Goal: Transaction & Acquisition: Purchase product/service

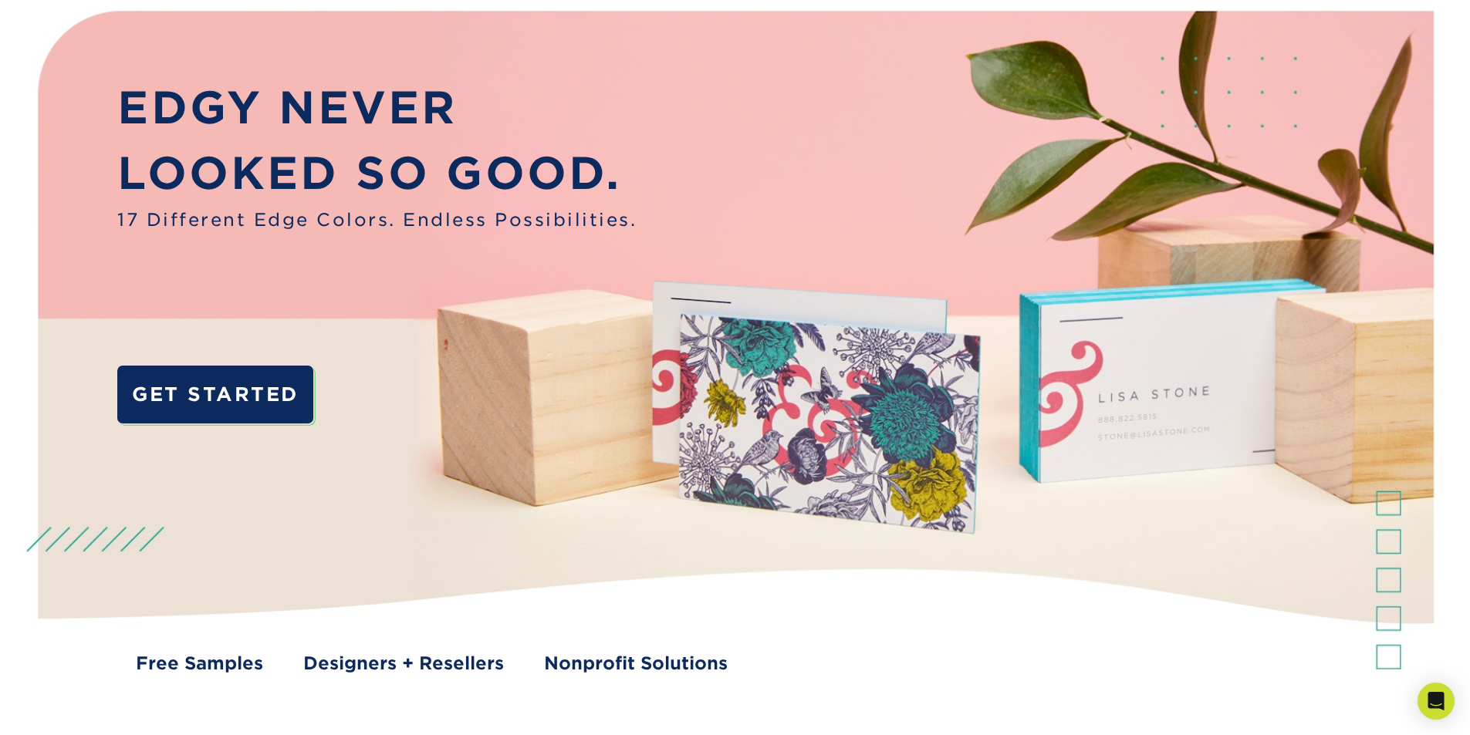
scroll to position [108, 0]
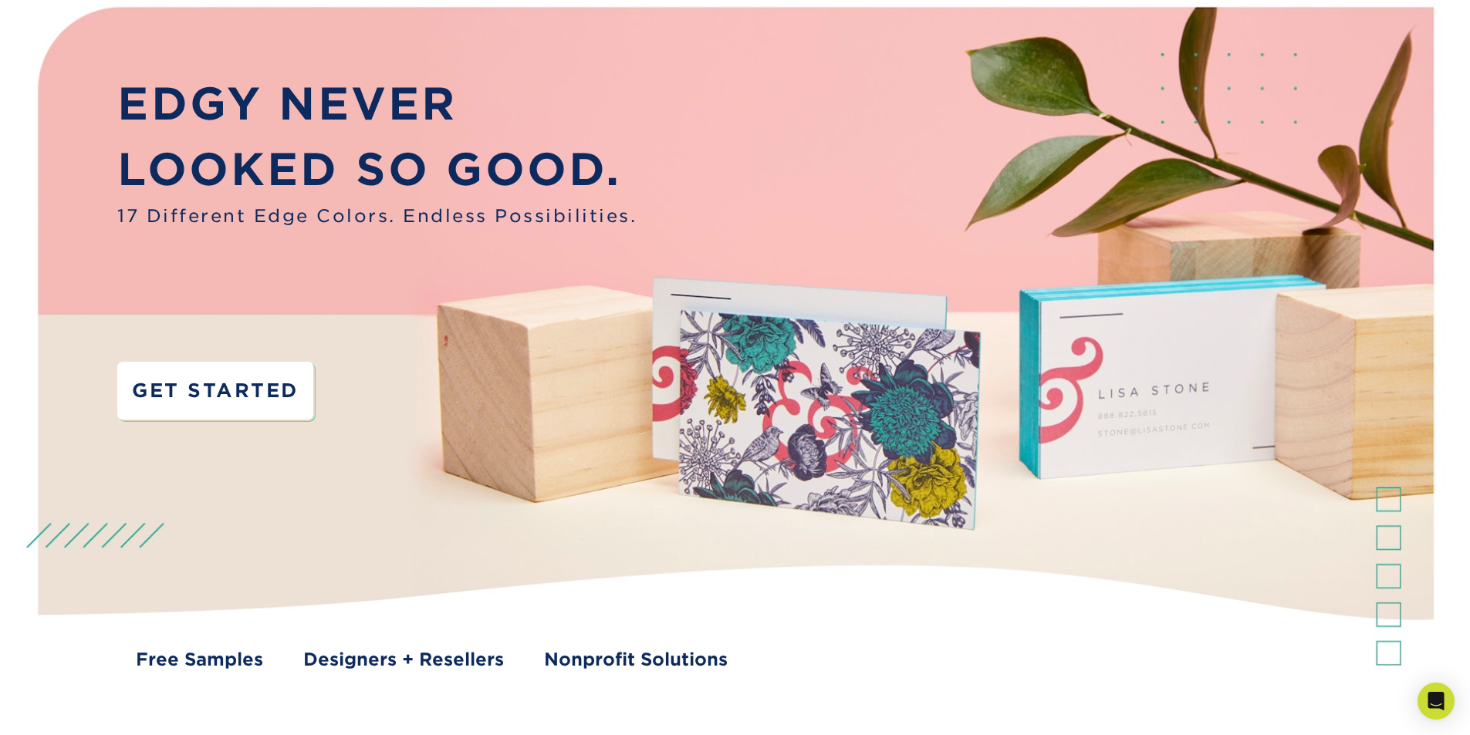
click at [191, 390] on link "GET STARTED" at bounding box center [214, 391] width 195 height 58
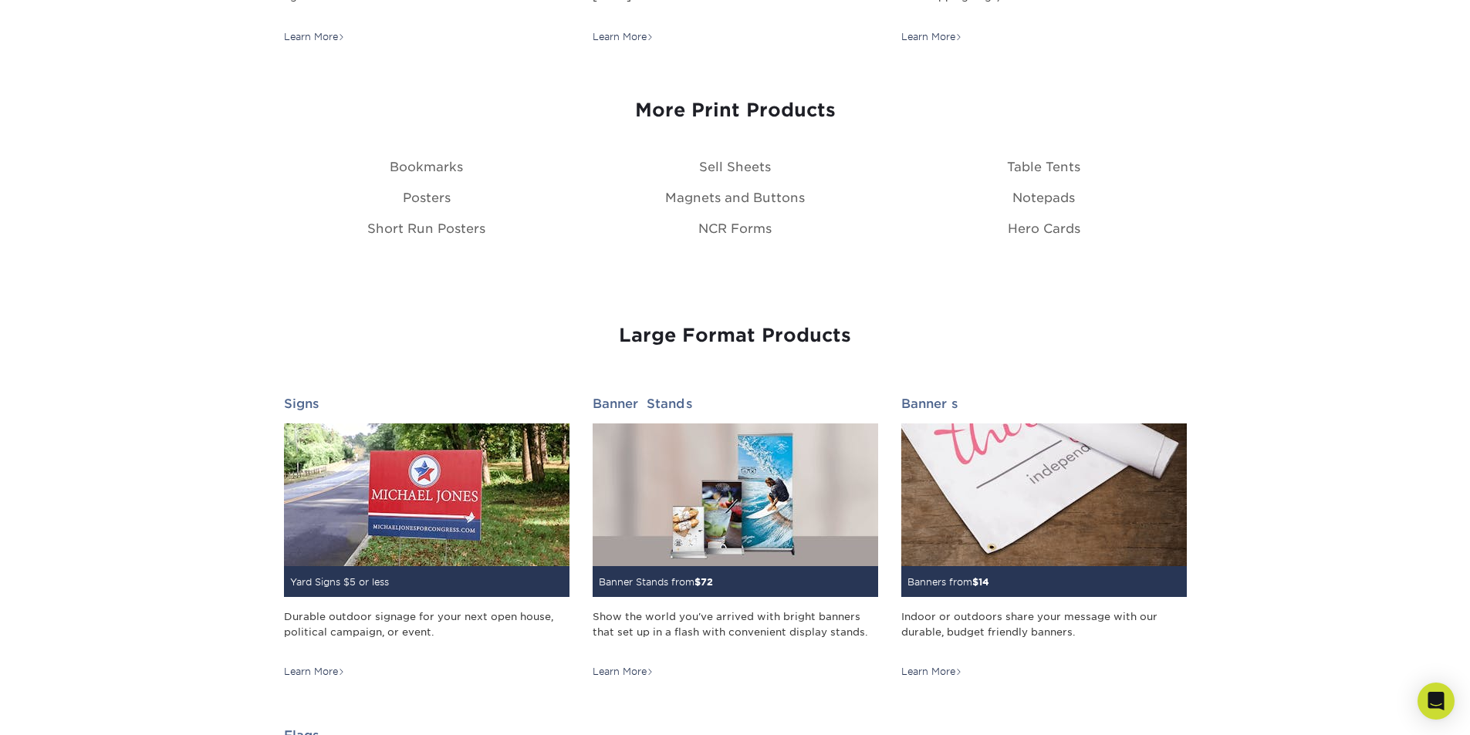
scroll to position [1835, 0]
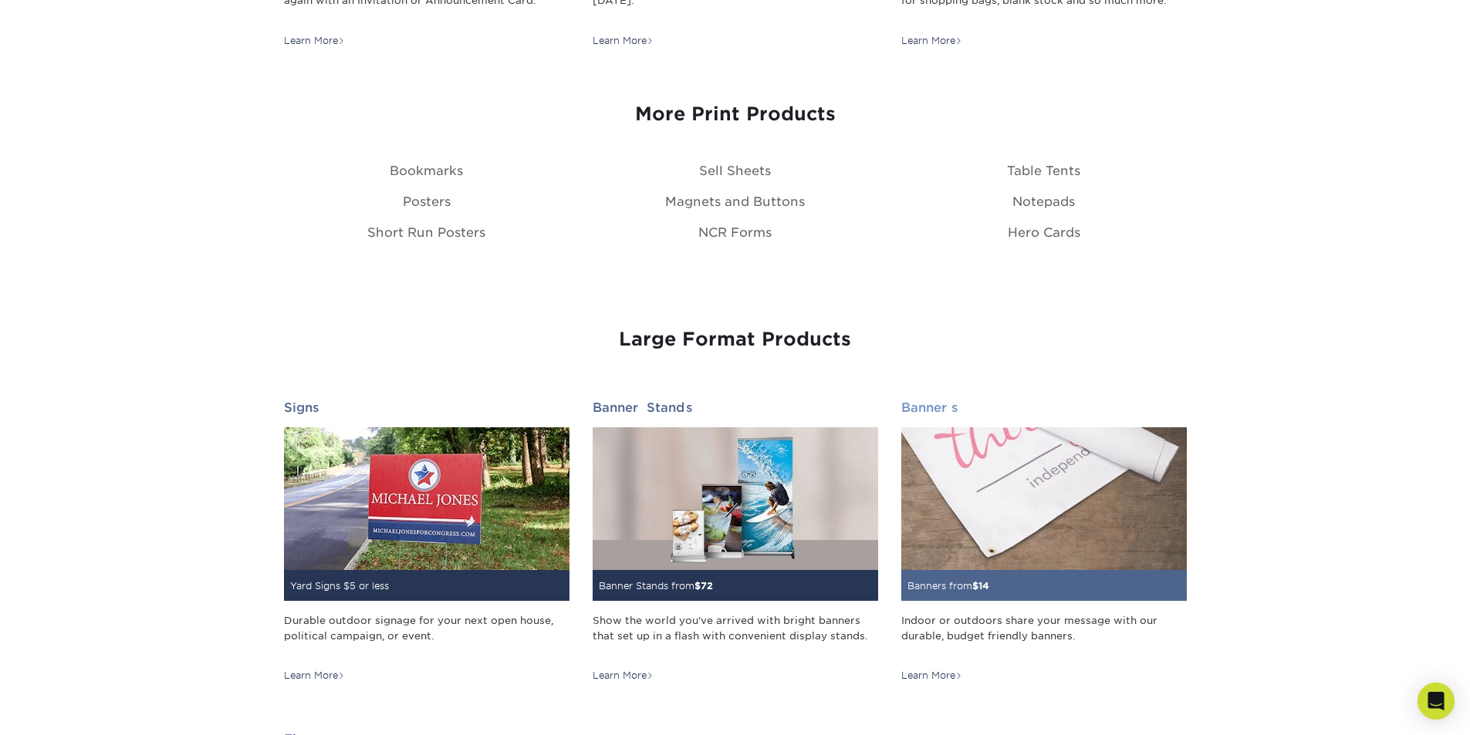
click at [1038, 529] on img at bounding box center [1044, 499] width 286 height 143
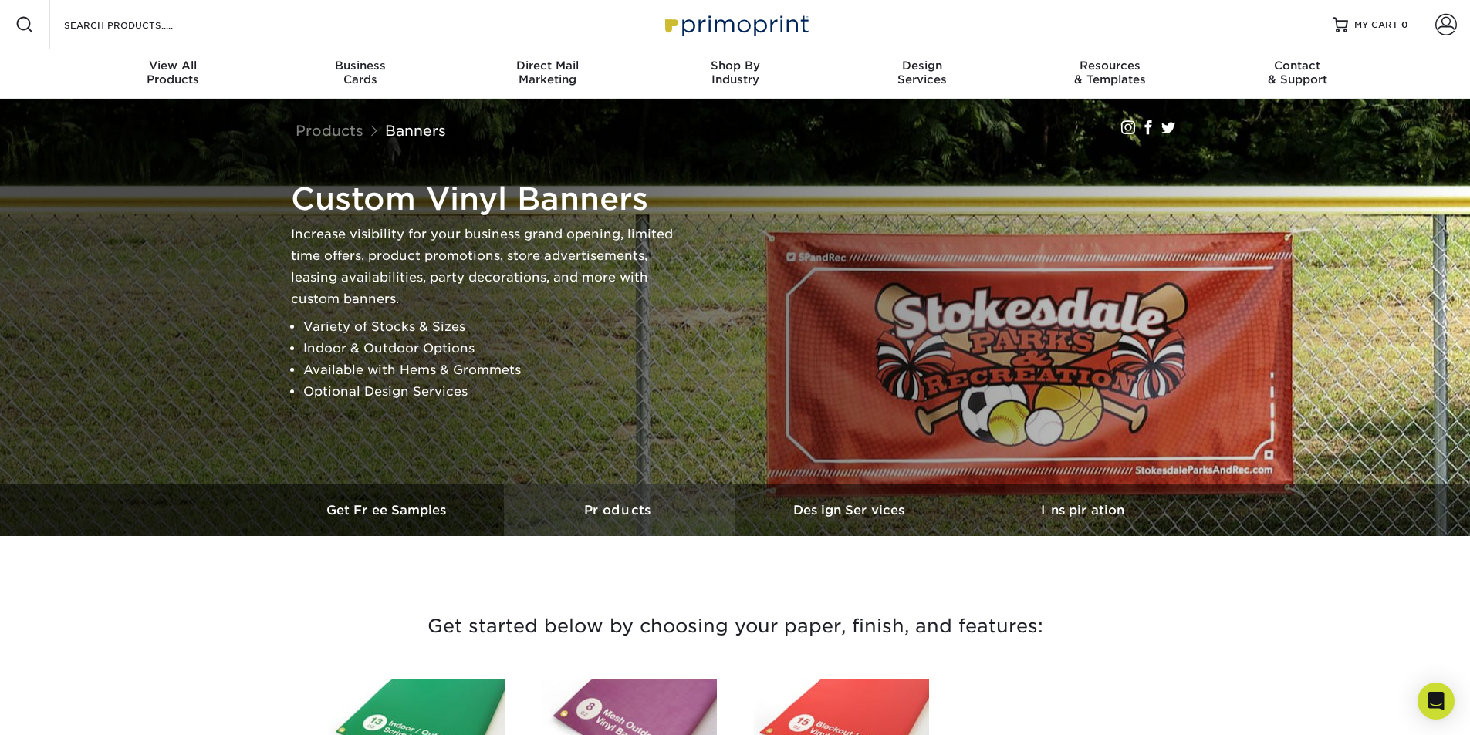
click at [657, 503] on h3 "Products" at bounding box center [619, 510] width 231 height 15
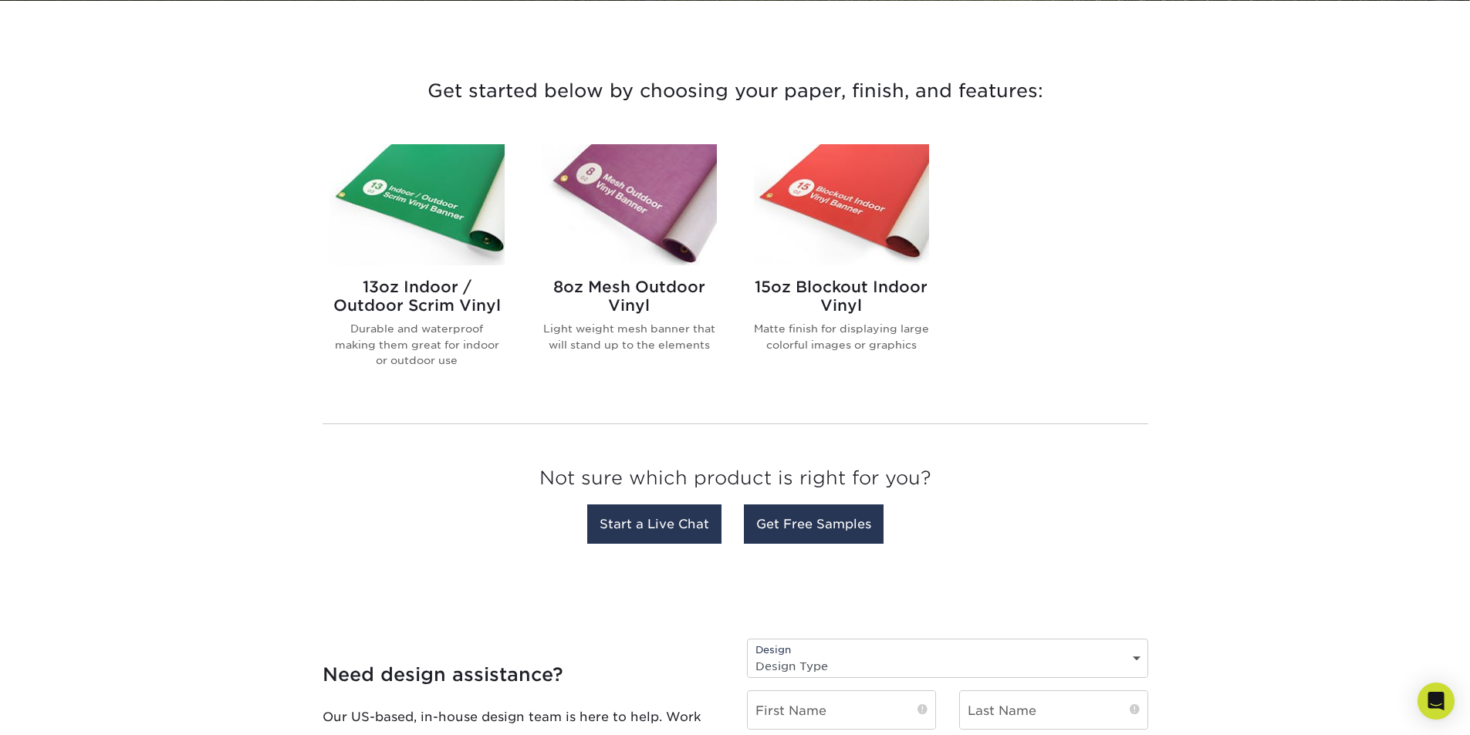
scroll to position [536, 0]
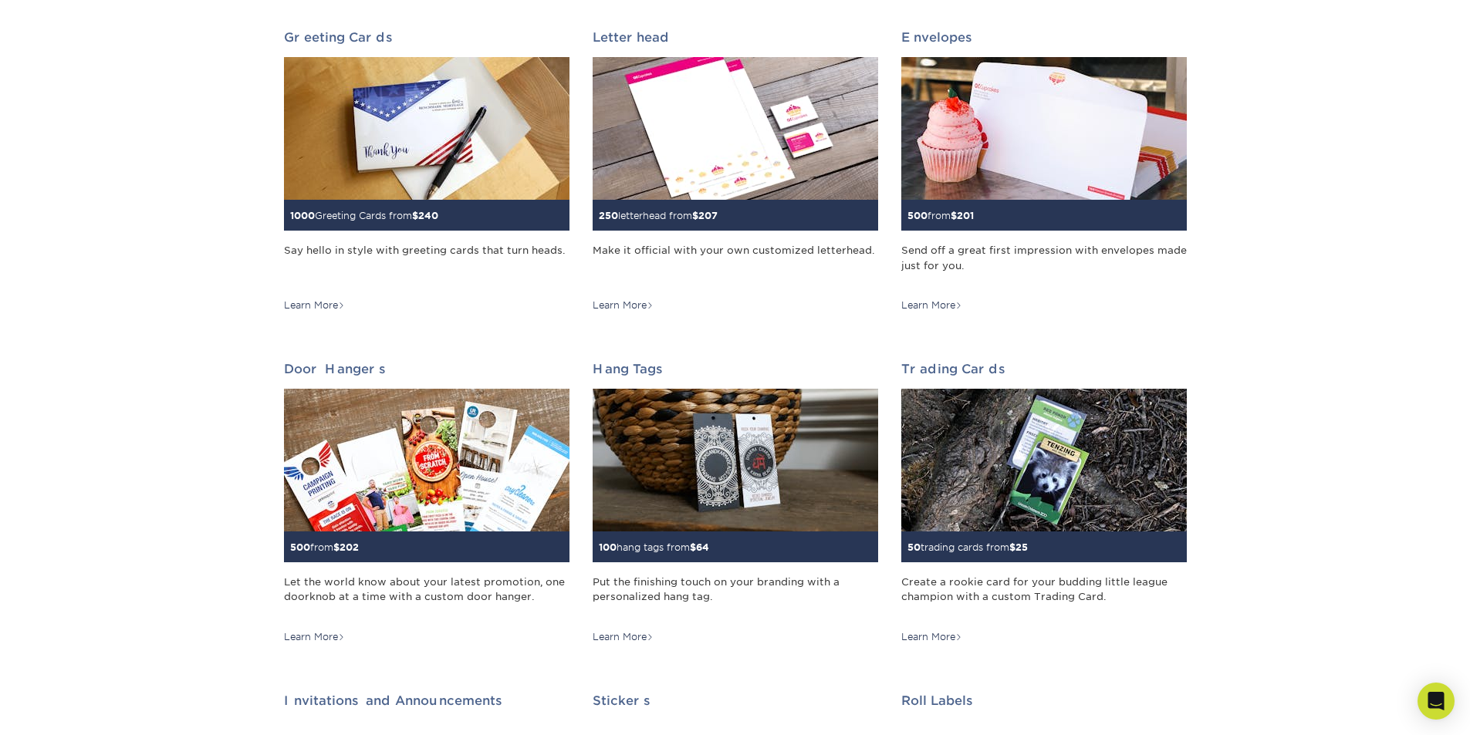
scroll to position [925, 0]
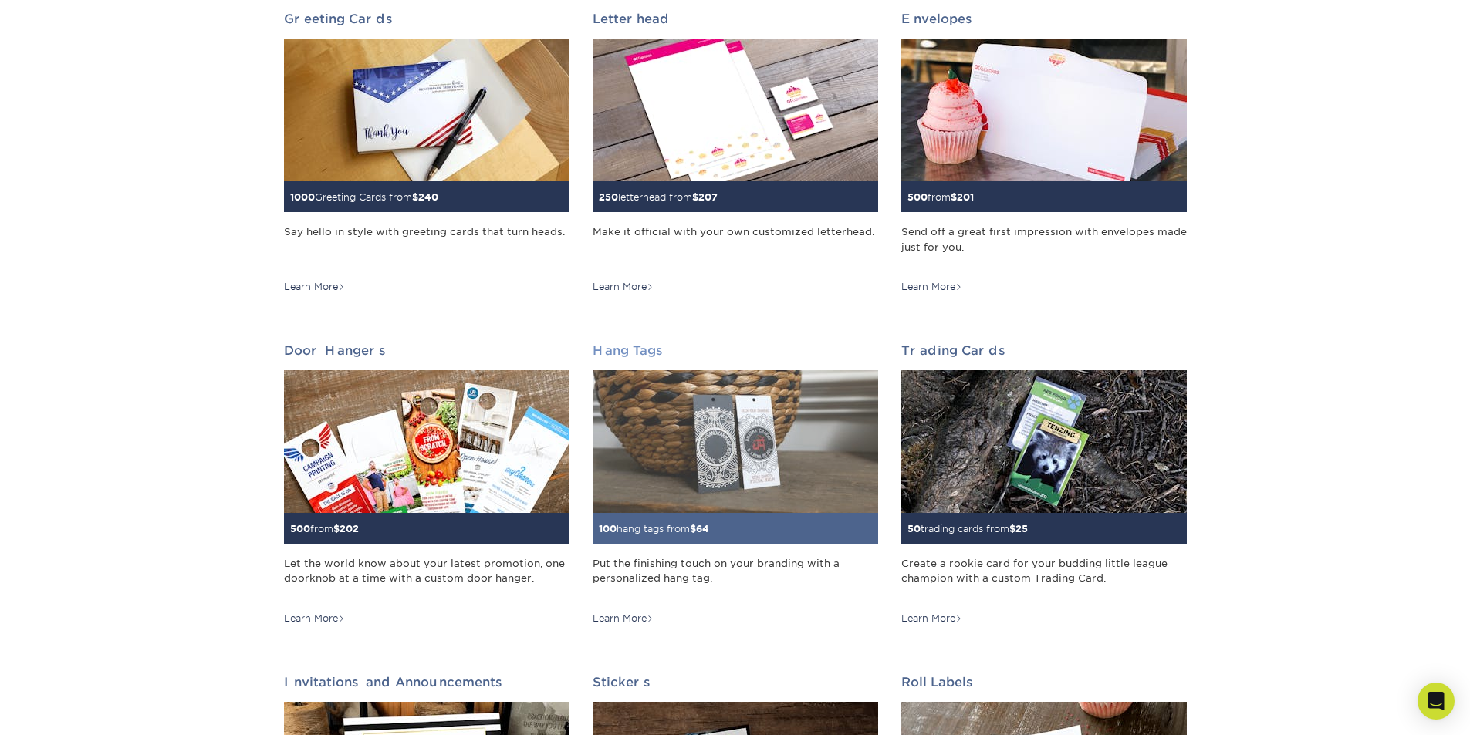
click at [714, 448] on img at bounding box center [736, 441] width 286 height 143
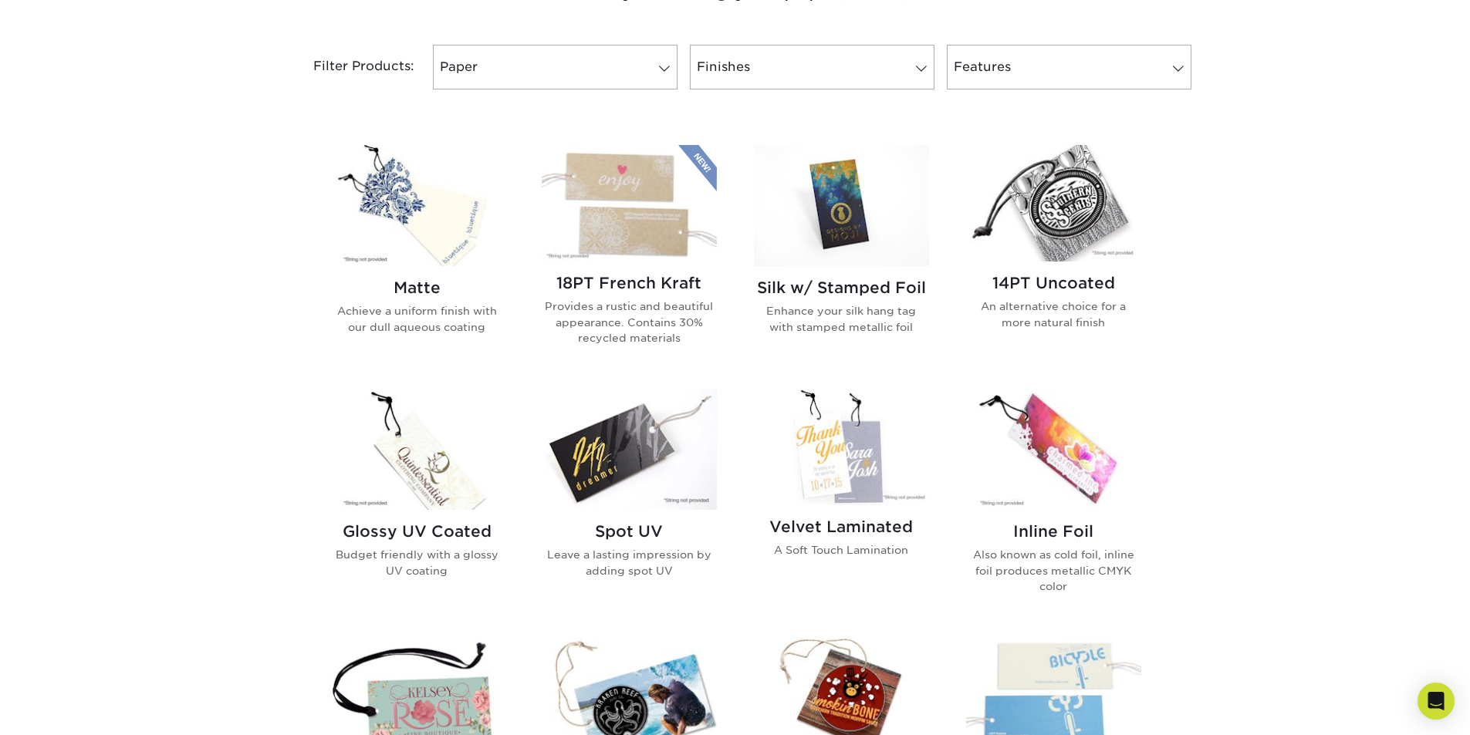
scroll to position [638, 0]
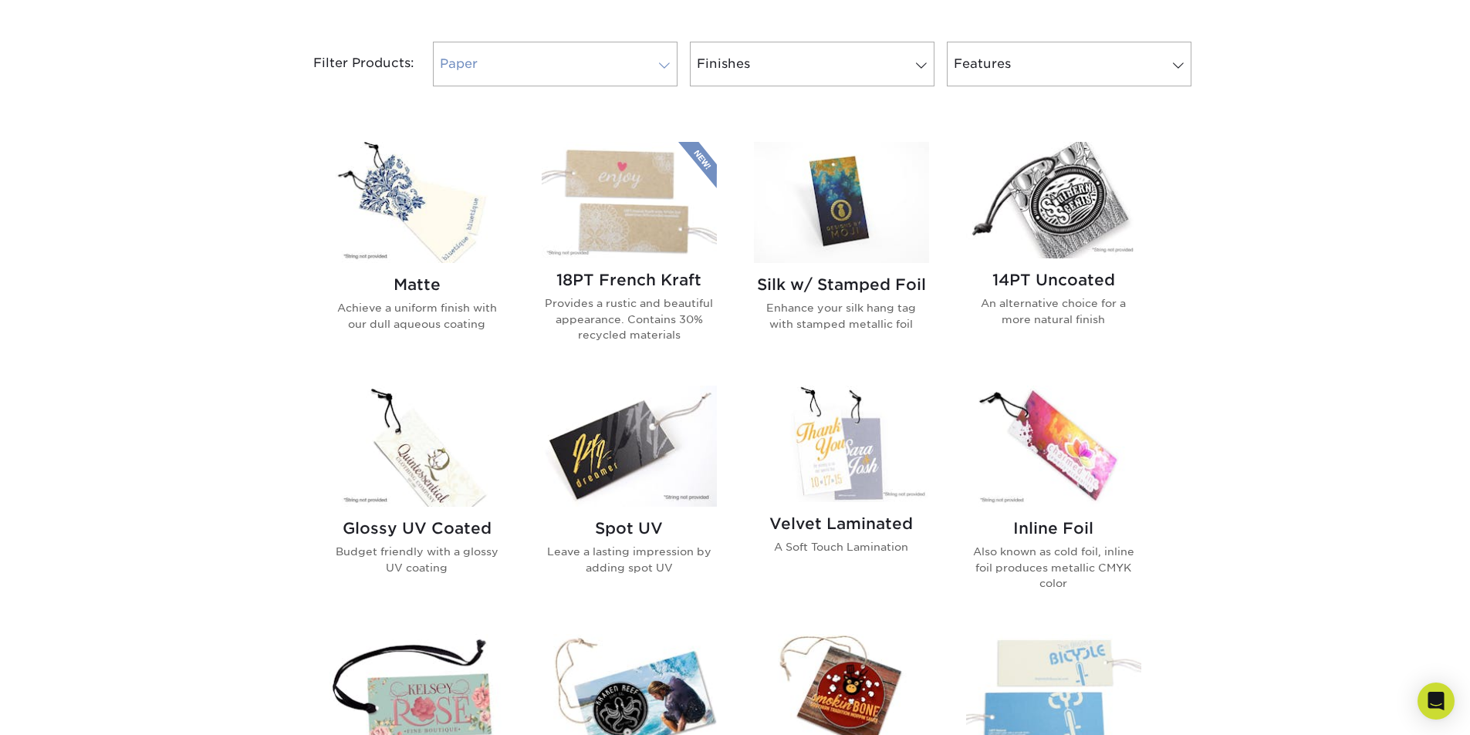
click at [659, 62] on span at bounding box center [665, 65] width 22 height 12
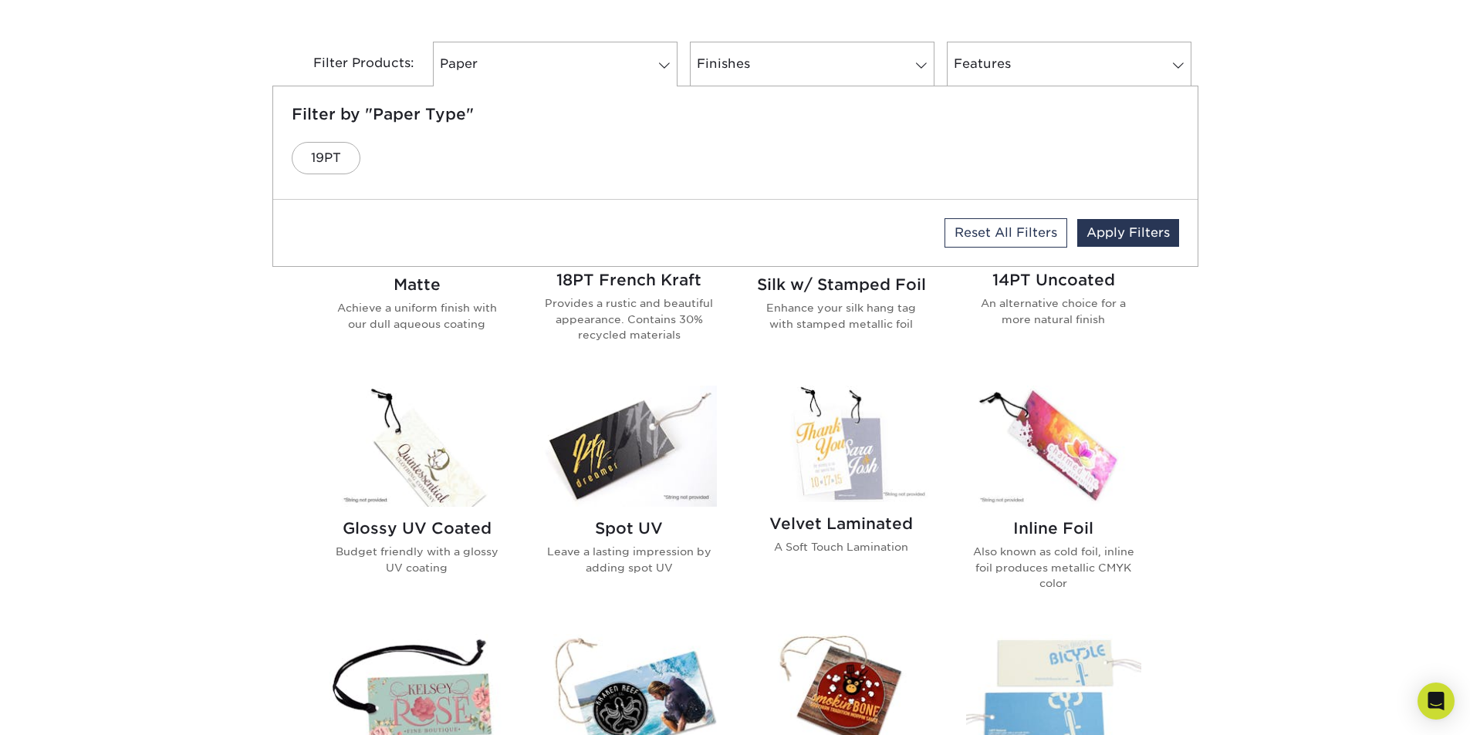
click at [1316, 127] on div "Get started below by choosing your paper, finish, and features: Filtered Matche…" at bounding box center [735, 627] width 1470 height 1384
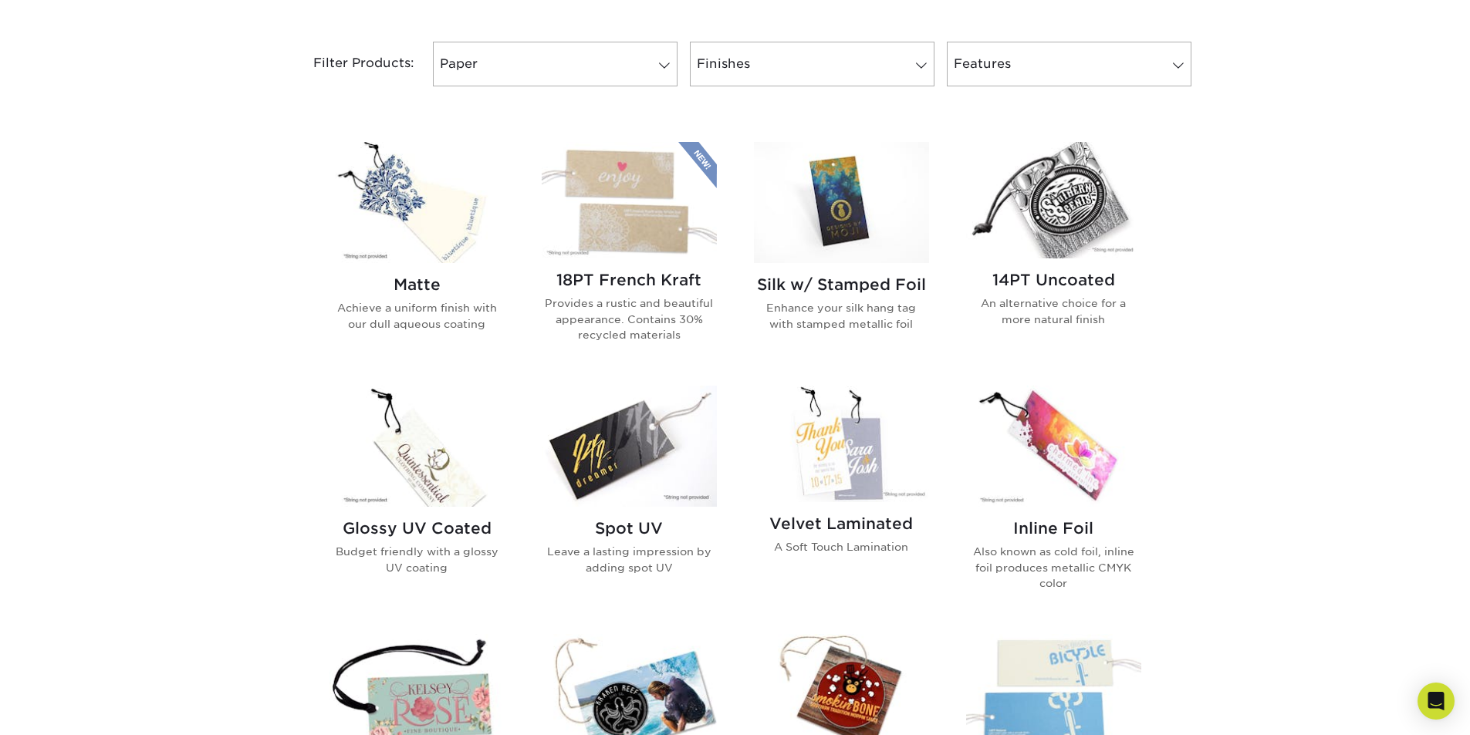
click at [833, 282] on h2 "Silk w/ Stamped Foil" at bounding box center [841, 284] width 175 height 19
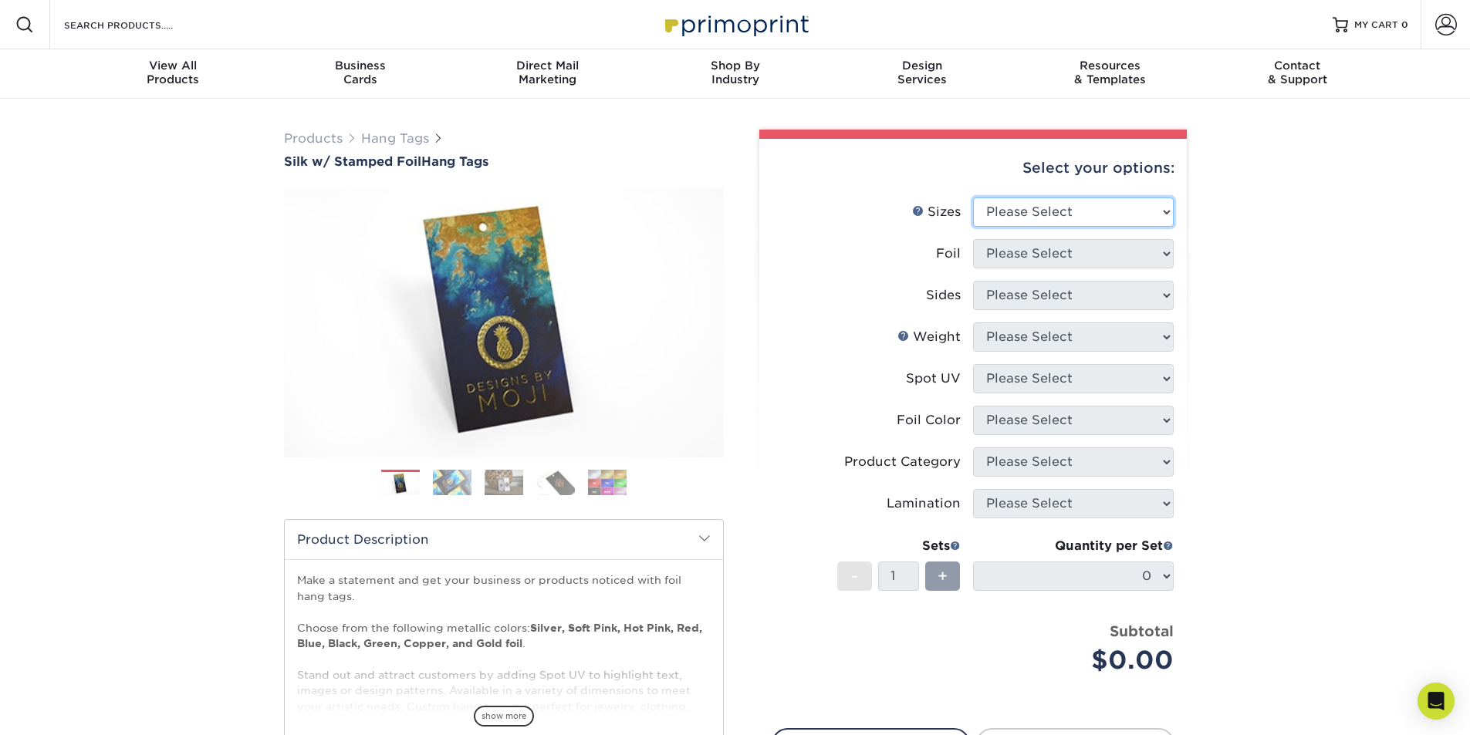
click at [1168, 210] on select "Please Select 1.5" x 3.5" 1.75" x 3.5" 2" x 2" 2" x 3.5" 2" x 4" 2" x 6" 3" x 3…" at bounding box center [1073, 212] width 201 height 29
select select "2.00x4.00"
click at [973, 198] on select "Please Select 1.5" x 3.5" 1.75" x 3.5" 2" x 2" 2" x 3.5" 2" x 4" 2" x 6" 3" x 3…" at bounding box center [1073, 212] width 201 height 29
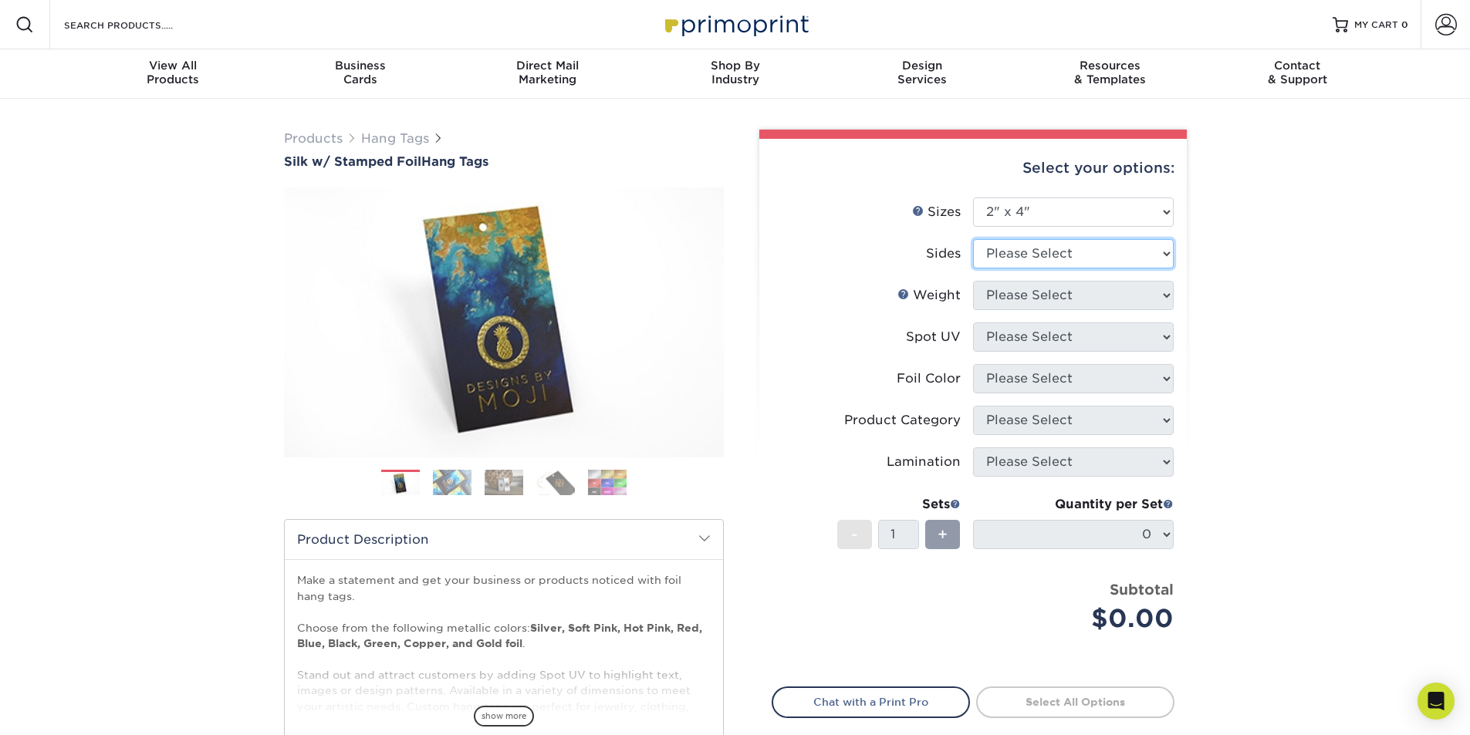
click at [1168, 249] on select "Please Select Print Both Sides - Foil Both Sides Print Both Sides - Foil Front …" at bounding box center [1073, 253] width 201 height 29
select select "e9e9dfb3-fba1-4d60-972c-fd9ca5904d33"
click at [973, 239] on select "Please Select Print Both Sides - Foil Both Sides Print Both Sides - Foil Front …" at bounding box center [1073, 253] width 201 height 29
click at [1165, 297] on select "Please Select 16PT" at bounding box center [1073, 295] width 201 height 29
select select "16PT"
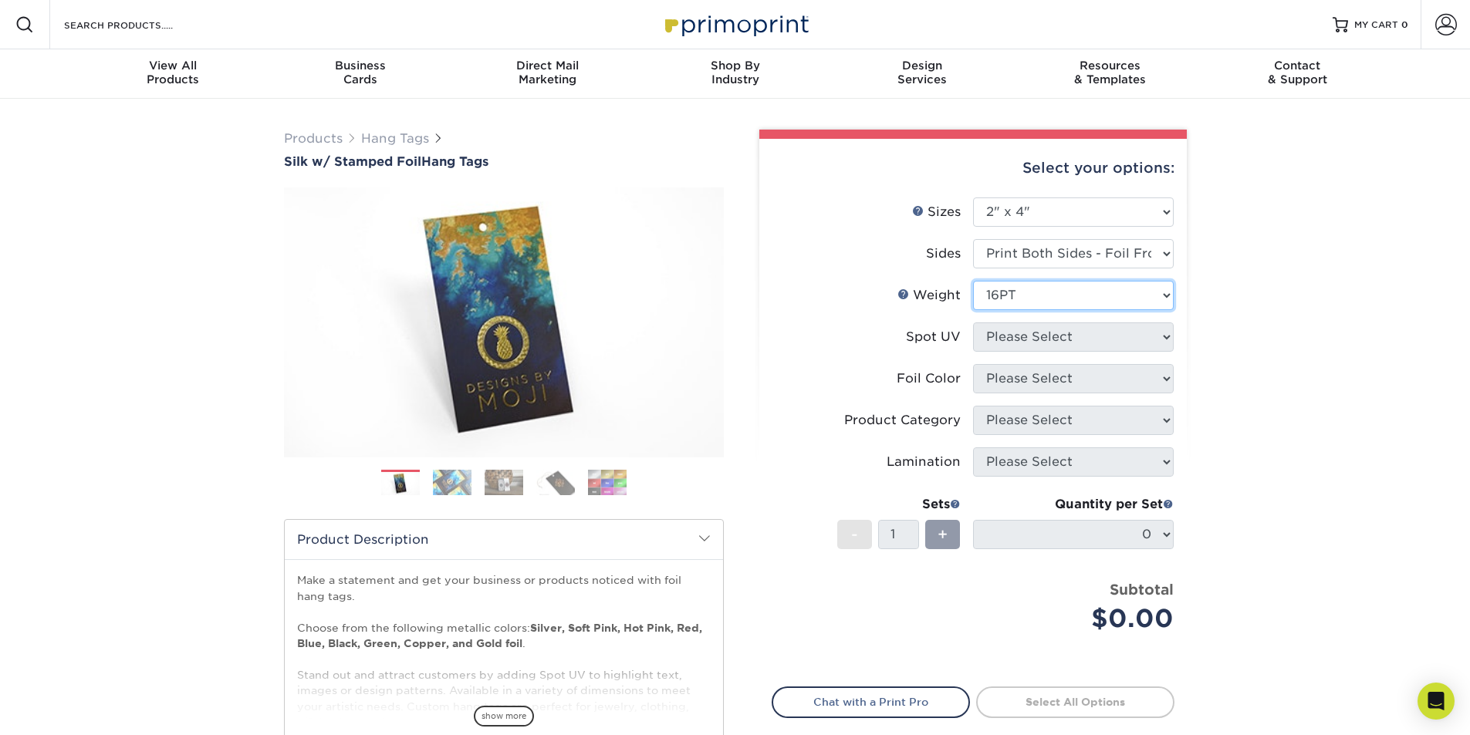
click at [973, 281] on select "Please Select 16PT" at bounding box center [1073, 295] width 201 height 29
click at [921, 294] on div "Weight Help Weight" at bounding box center [928, 295] width 63 height 19
drag, startPoint x: 1174, startPoint y: 299, endPoint x: 1166, endPoint y: 292, distance: 11.0
click at [1170, 296] on div "Select your options: Sizes Help Sizes Please Select 1.5" x 3.5" 1.75" x 3.5" 2"…" at bounding box center [973, 481] width 428 height 684
drag, startPoint x: 1166, startPoint y: 292, endPoint x: 1120, endPoint y: 232, distance: 75.3
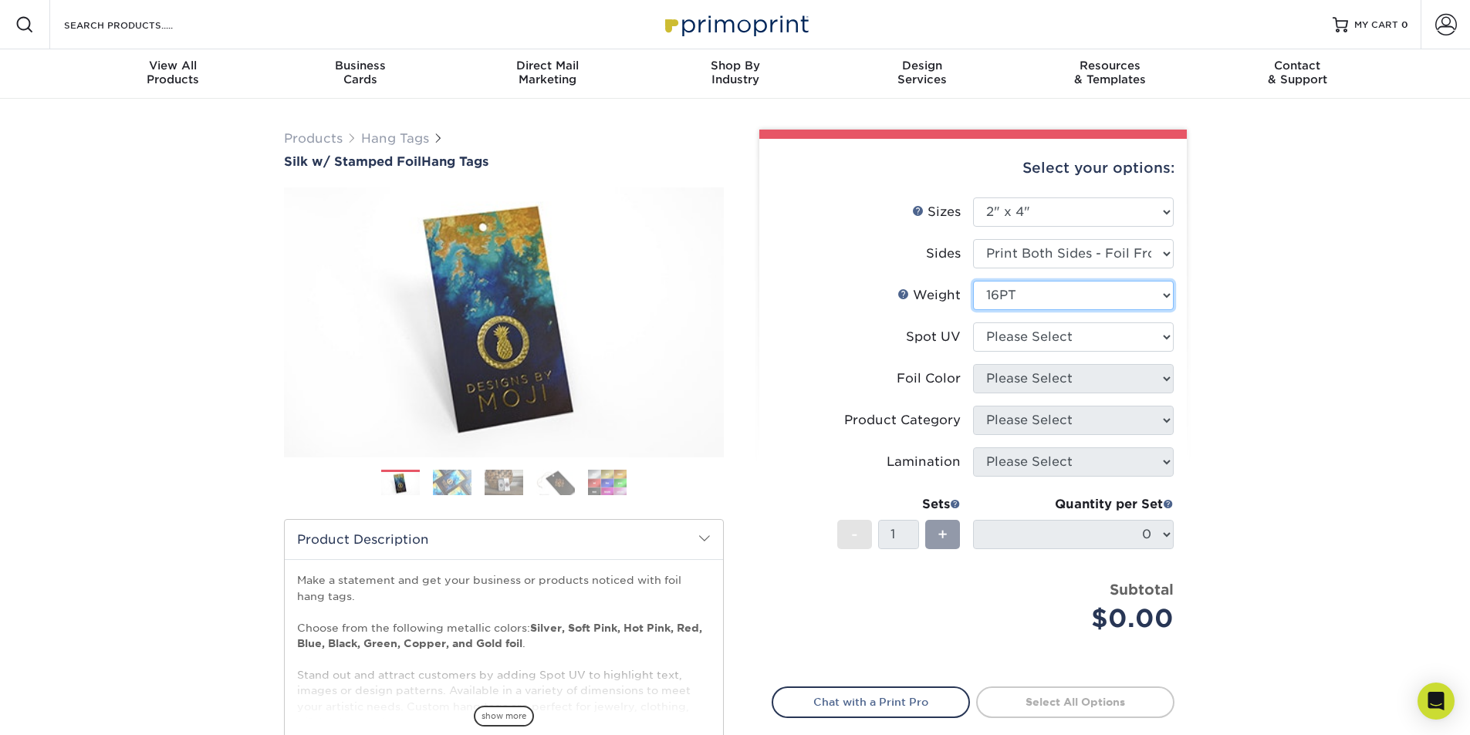
click at [1165, 292] on select "Please Select 16PT" at bounding box center [1073, 295] width 201 height 29
click at [973, 281] on select "Please Select 16PT" at bounding box center [1073, 295] width 201 height 29
click at [1148, 299] on select "Please Select 16PT" at bounding box center [1073, 295] width 201 height 29
click at [973, 281] on select "Please Select 16PT" at bounding box center [1073, 295] width 201 height 29
click at [1163, 337] on select "Please Select No Spot UV Front and Back (Both Sides) Front Only Back Only" at bounding box center [1073, 337] width 201 height 29
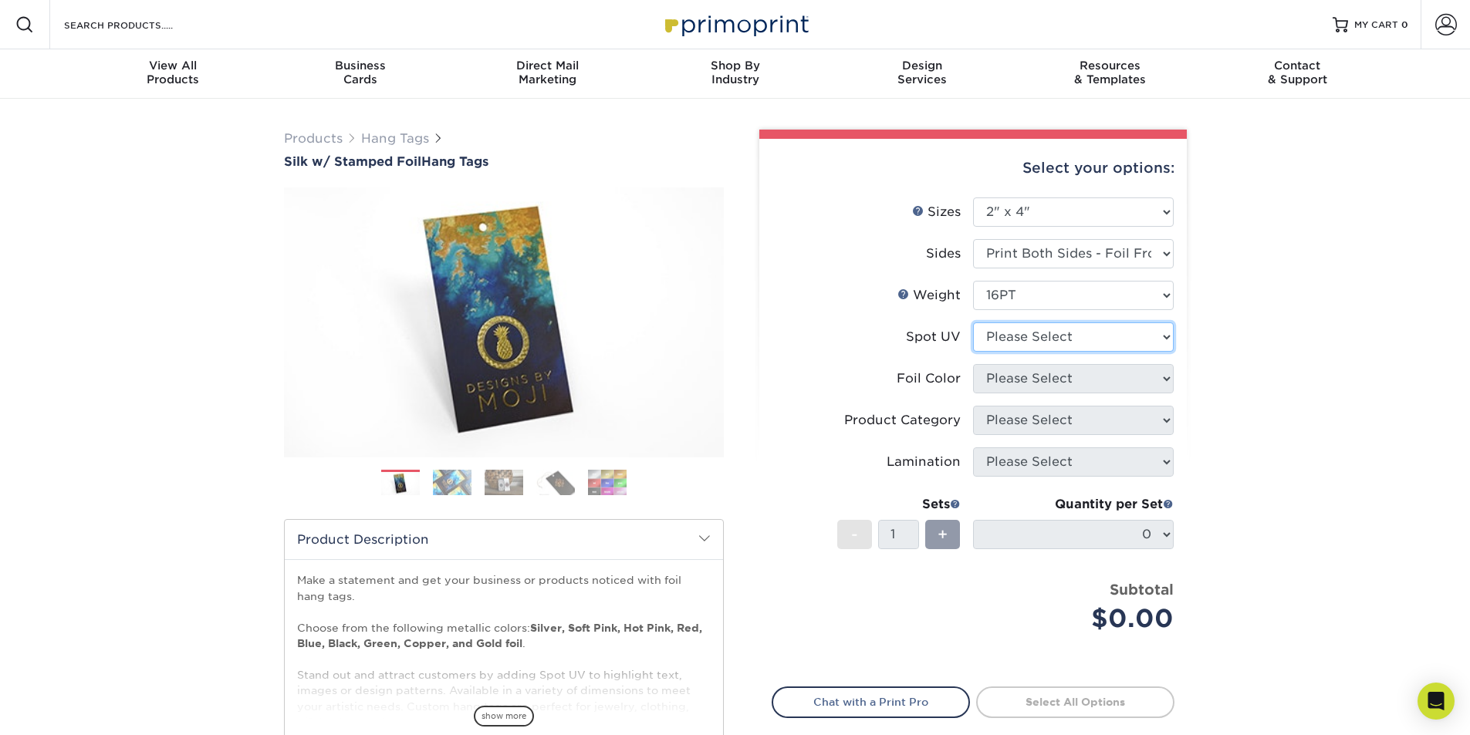
select select "3"
click at [973, 323] on select "Please Select No Spot UV Front and Back (Both Sides) Front Only Back Only" at bounding box center [1073, 337] width 201 height 29
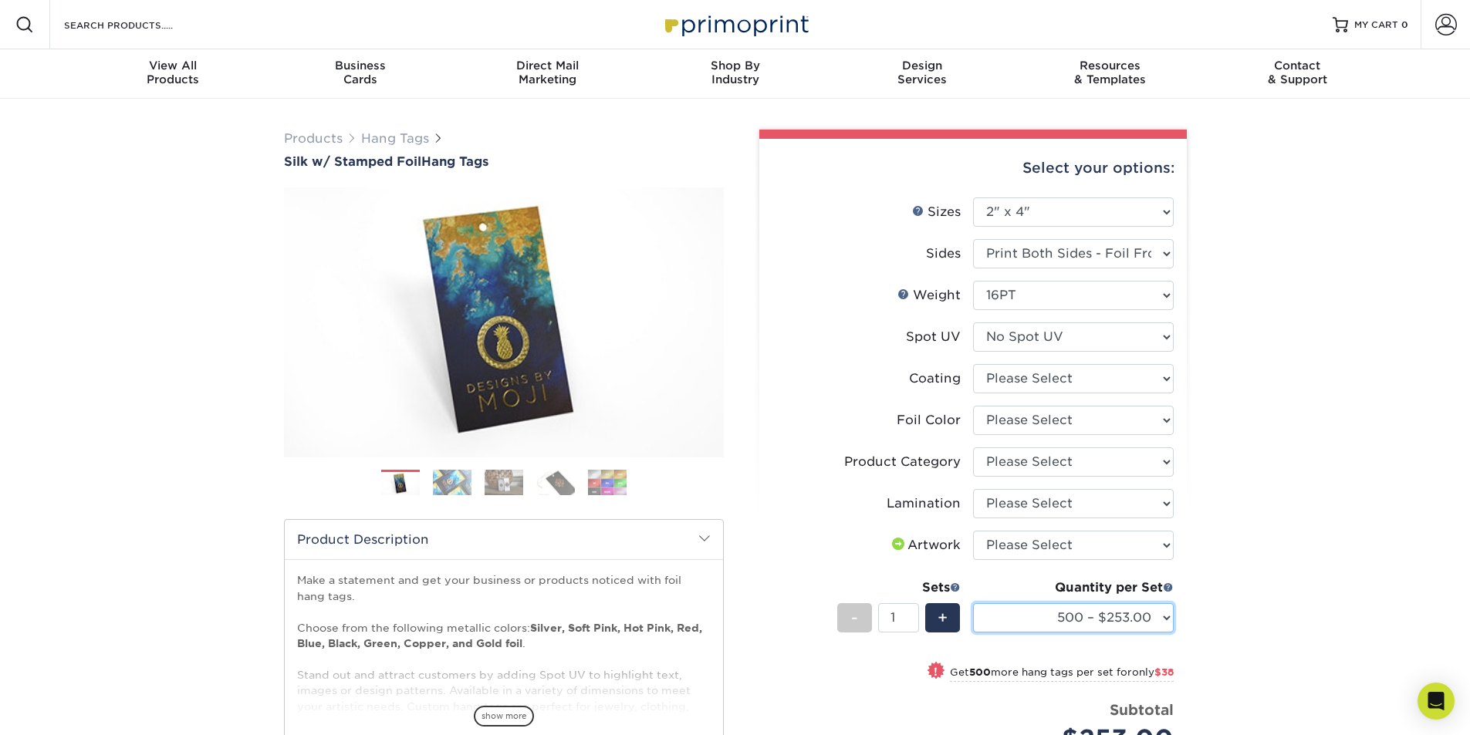
click at [1168, 615] on select "500 – $253.00 1000 – $291.00 2500 – $680.00 5000 – $1291.00" at bounding box center [1073, 617] width 201 height 29
click at [1335, 514] on div "Products Hang Tags Silk w/ Stamped Foil Hang Tags Previous Next . /" at bounding box center [735, 543] width 1470 height 888
click at [859, 617] on div "-" at bounding box center [854, 617] width 35 height 29
